Goal: Transaction & Acquisition: Purchase product/service

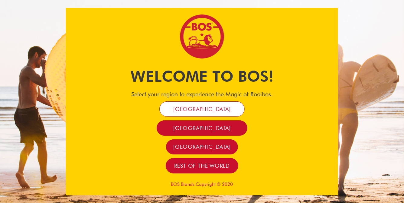
click at [220, 111] on span "[GEOGRAPHIC_DATA]" at bounding box center [201, 109] width 57 height 7
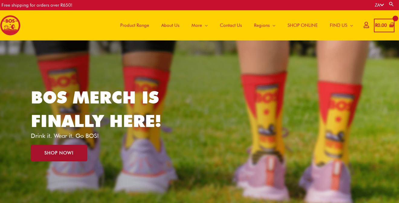
click at [71, 146] on link "SHOP NOW!" at bounding box center [59, 153] width 57 height 17
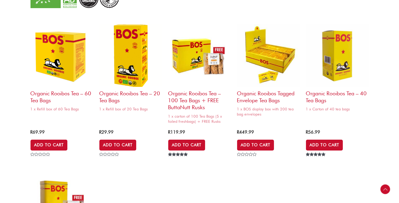
scroll to position [593, 0]
